Goal: Connect with others: Connect with other users

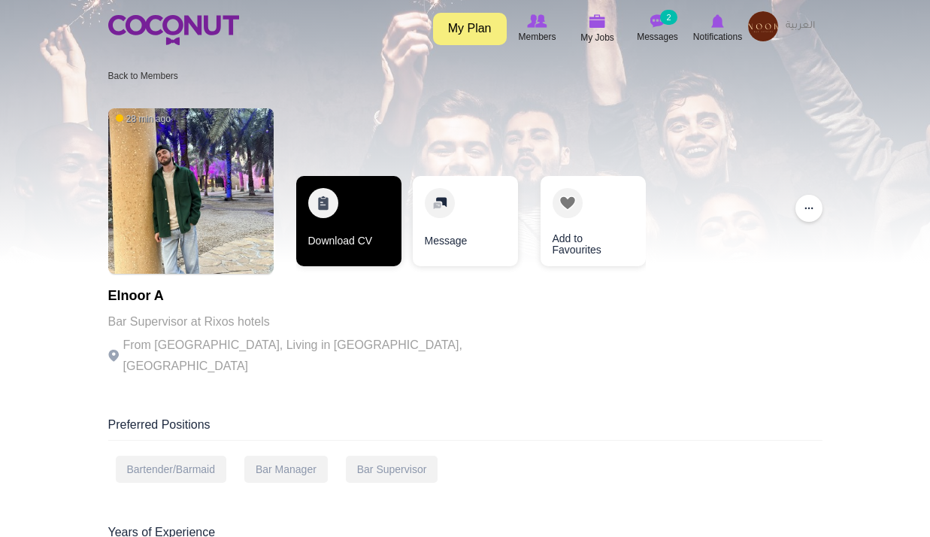
click at [310, 219] on link "Download CV" at bounding box center [348, 221] width 105 height 90
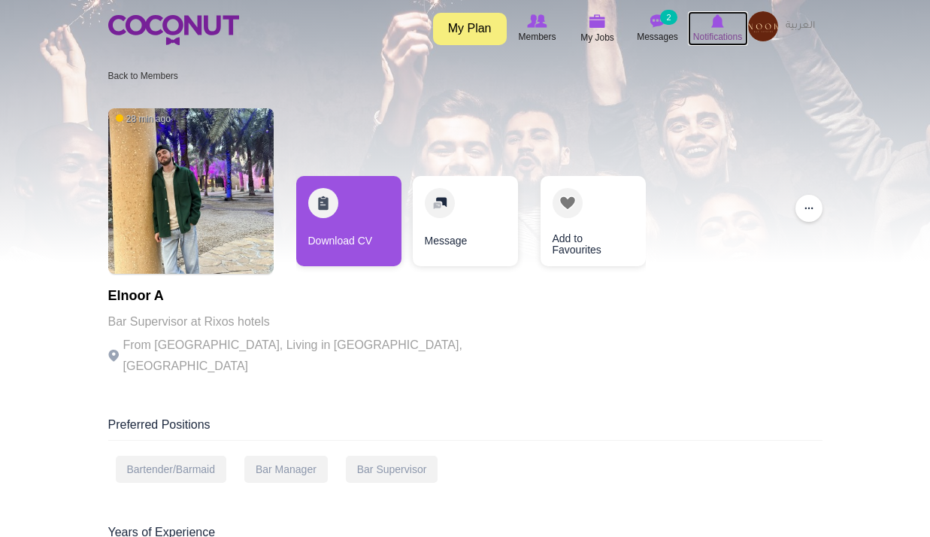
click at [710, 32] on span "Notifications" at bounding box center [717, 36] width 49 height 15
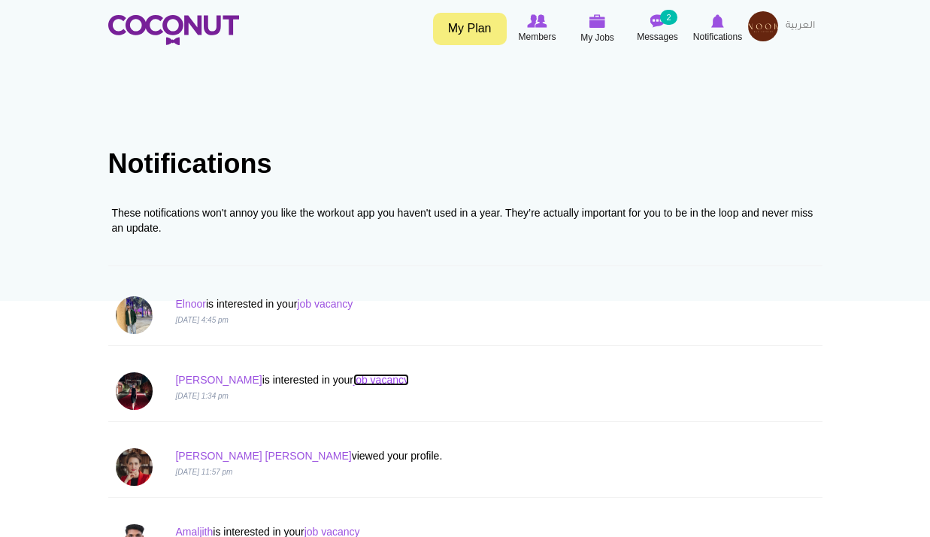
click at [353, 376] on link "job vacancy" at bounding box center [381, 380] width 56 height 12
click at [212, 374] on link "Anzhelika" at bounding box center [218, 380] width 86 height 12
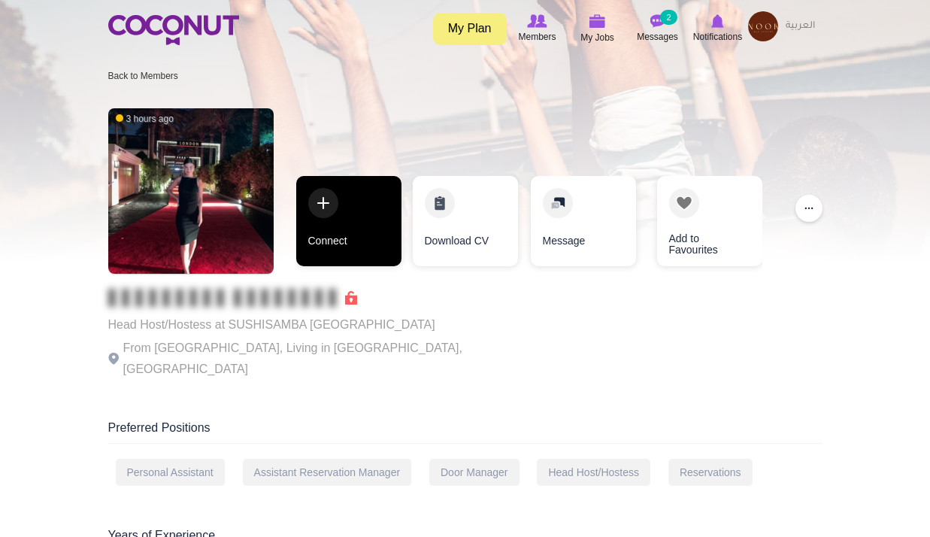
click at [341, 216] on link "Connect" at bounding box center [348, 221] width 105 height 90
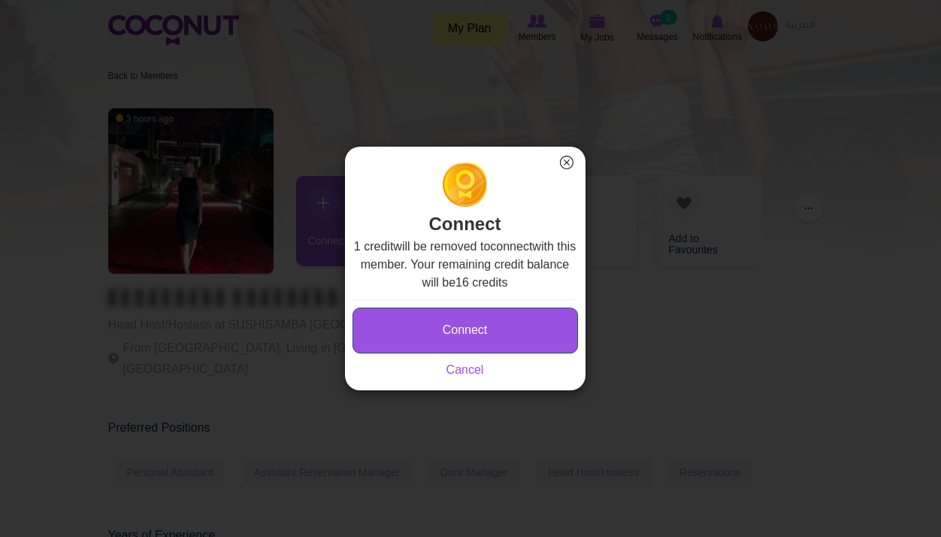
click at [477, 333] on button "Connect" at bounding box center [464, 330] width 225 height 46
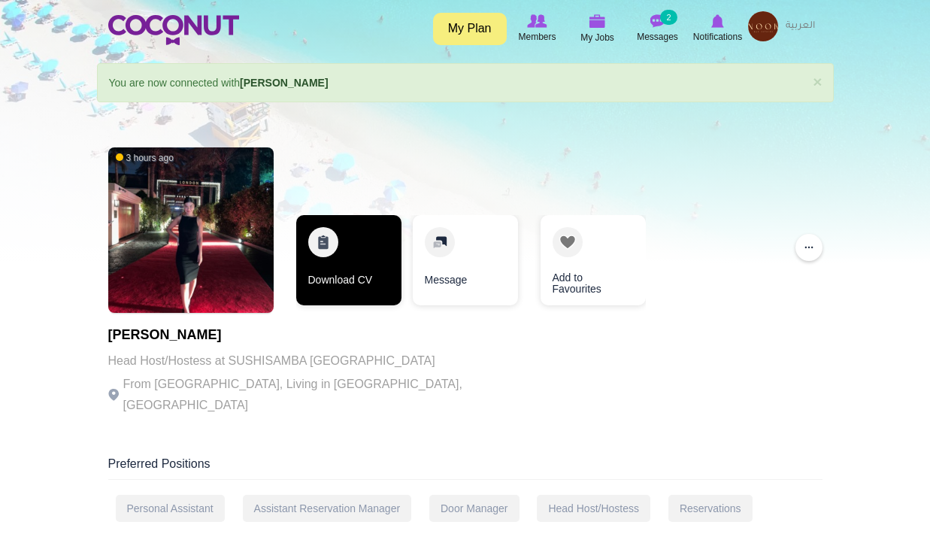
click at [361, 267] on link "Download CV" at bounding box center [348, 260] width 105 height 90
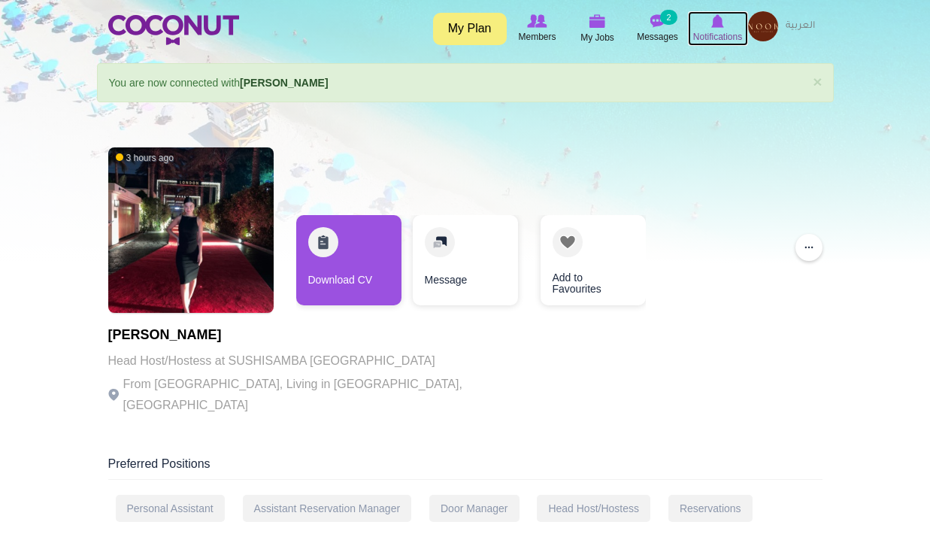
click at [732, 30] on span "Notifications" at bounding box center [717, 36] width 49 height 15
click at [719, 31] on span "Notifications" at bounding box center [717, 36] width 49 height 15
